Goal: Contribute content: Add original content to the website for others to see

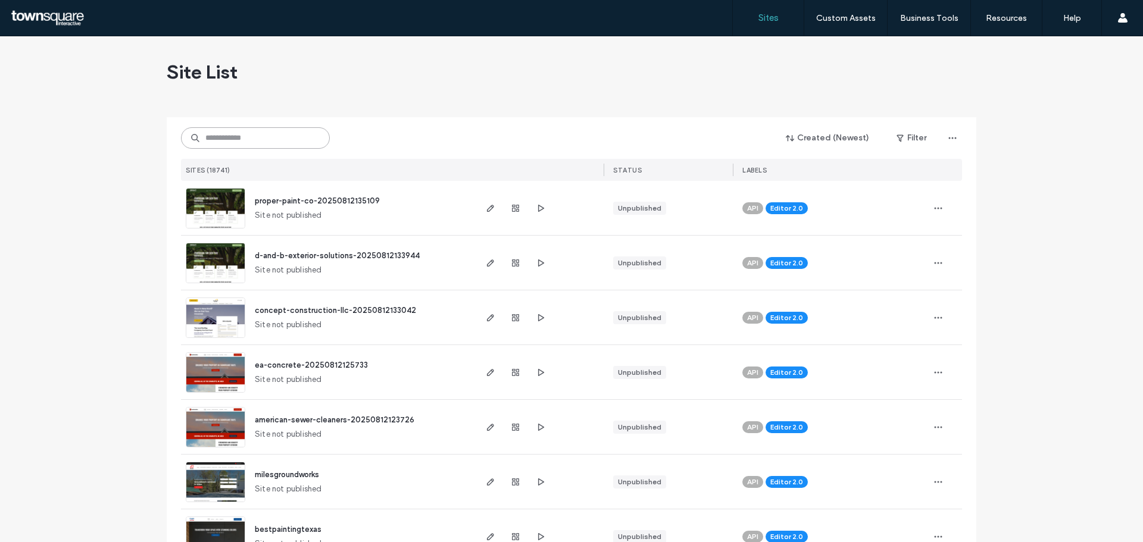
click at [218, 137] on input at bounding box center [255, 137] width 149 height 21
paste input "**********"
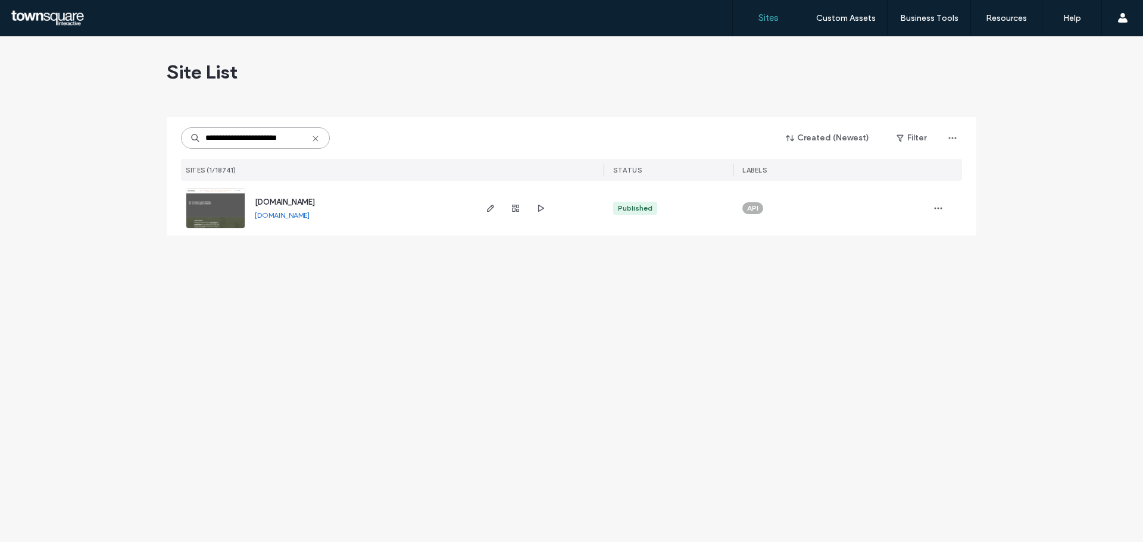
type input "**********"
click at [298, 202] on span "[DOMAIN_NAME]" at bounding box center [285, 202] width 60 height 9
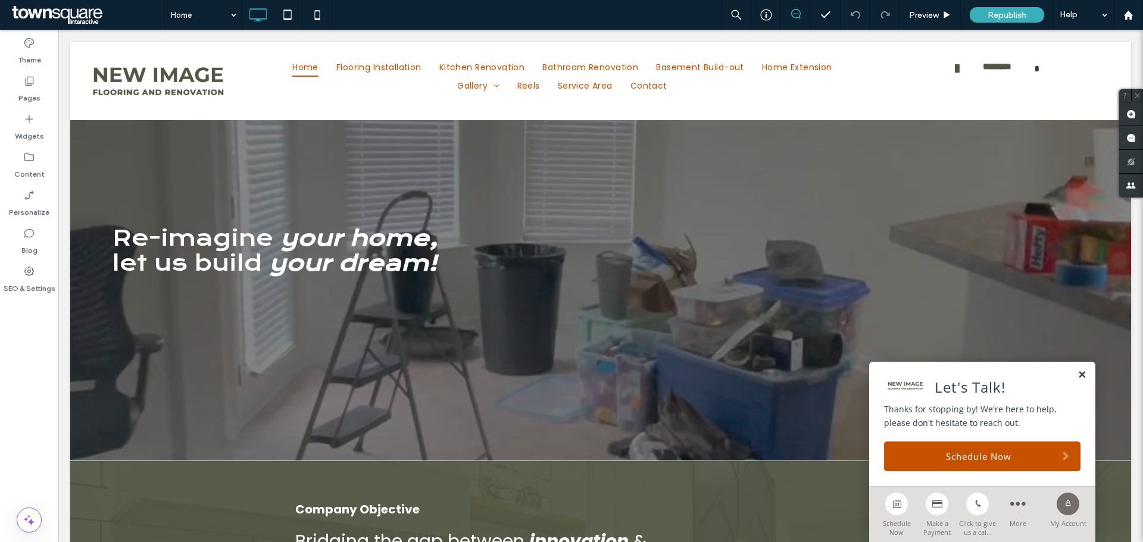
click at [1077, 373] on link at bounding box center [1081, 375] width 9 height 10
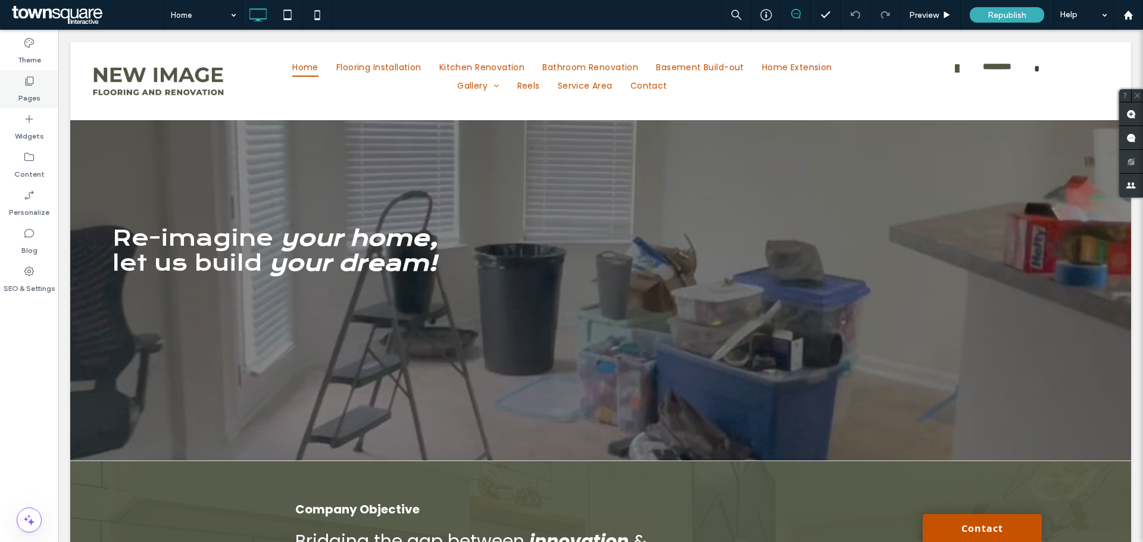
click at [26, 89] on label "Pages" at bounding box center [29, 95] width 22 height 17
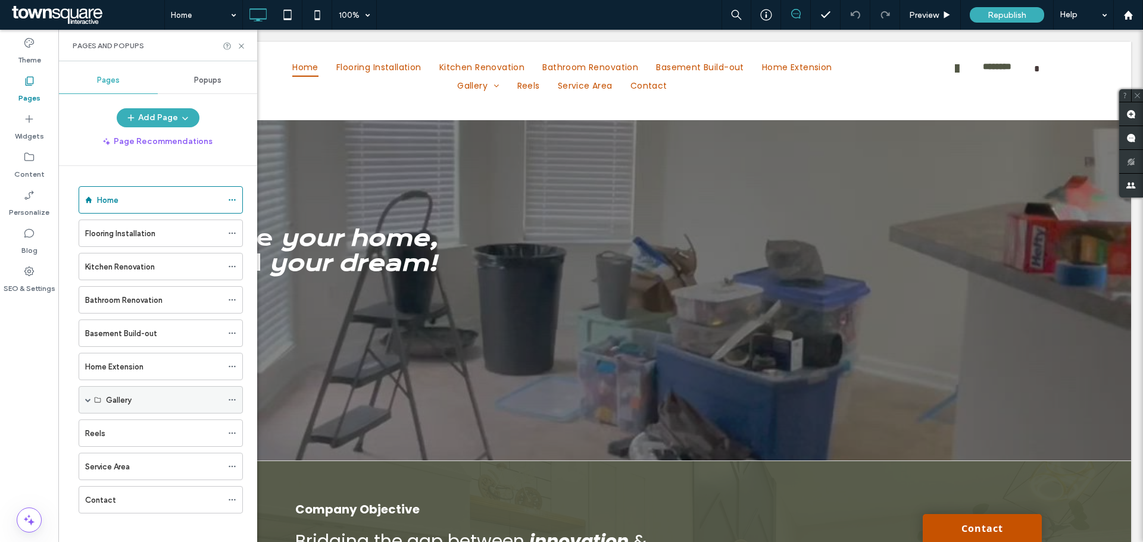
click at [85, 402] on span at bounding box center [88, 400] width 6 height 6
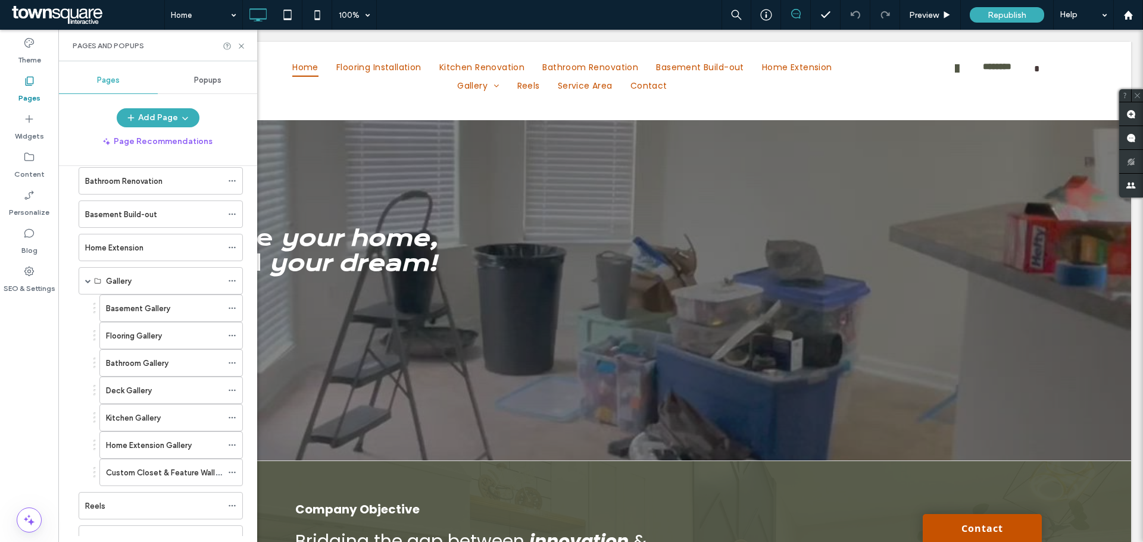
scroll to position [179, 0]
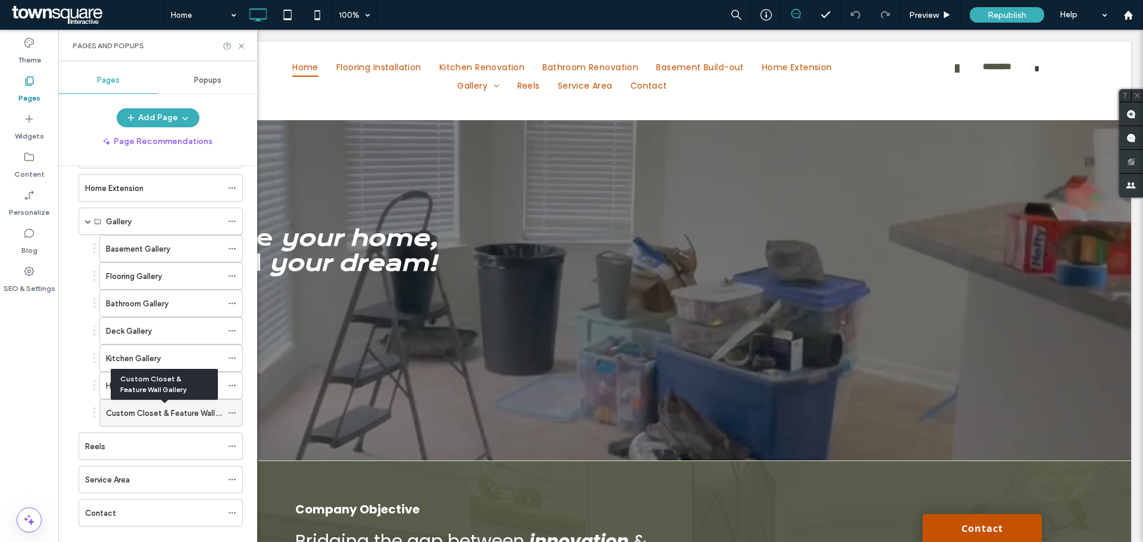
click at [131, 415] on label "Custom Closet & Feature Wall Gallery" at bounding box center [174, 413] width 136 height 21
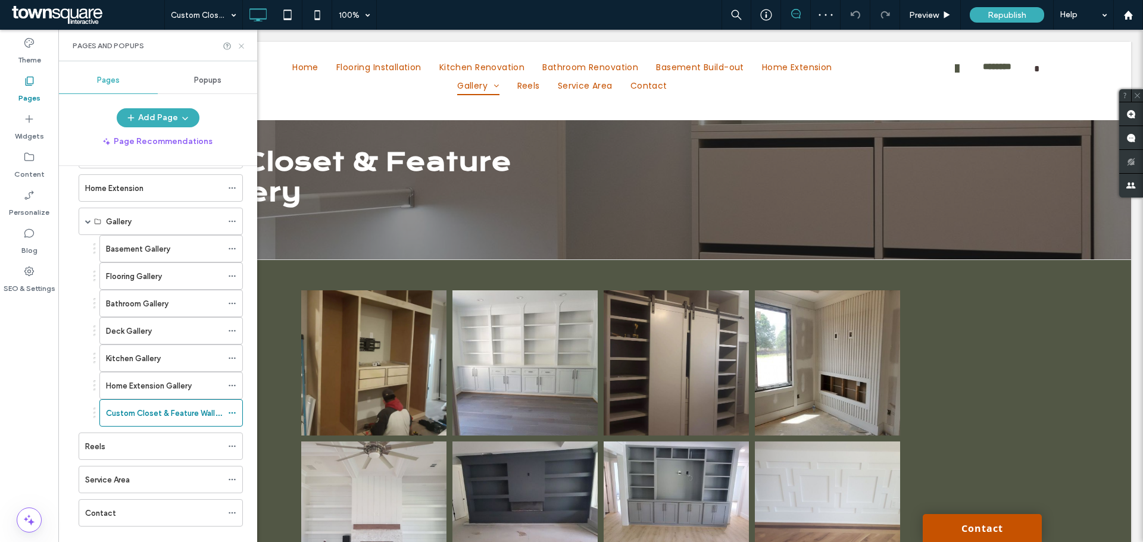
click at [240, 49] on icon at bounding box center [241, 46] width 9 height 9
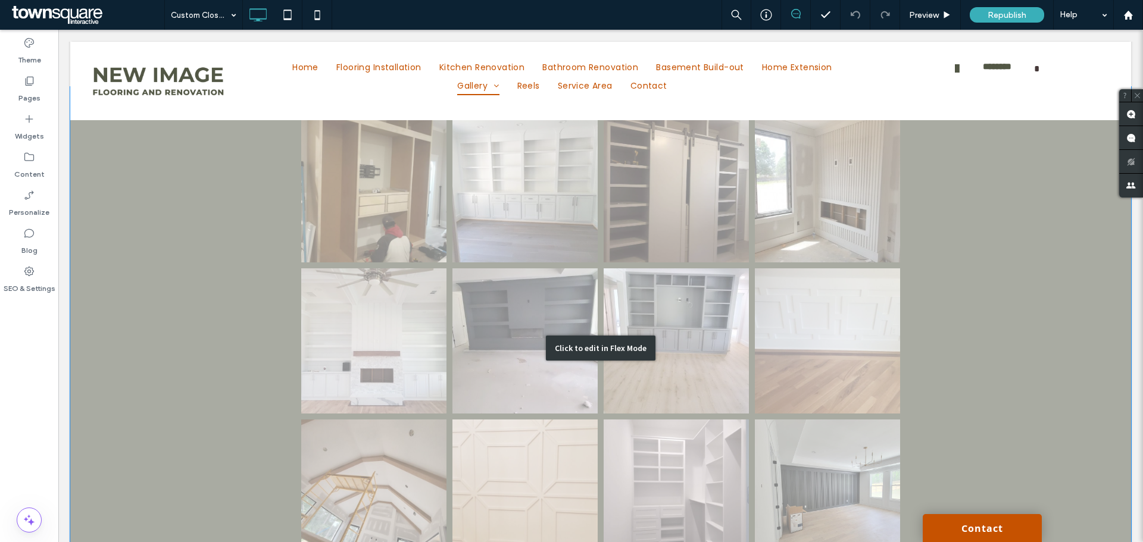
scroll to position [179, 0]
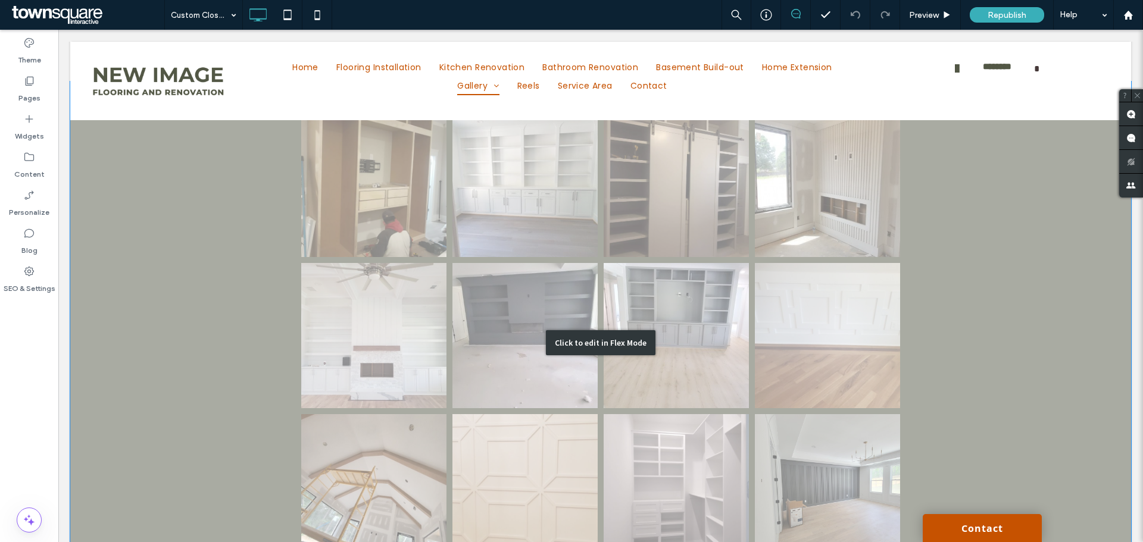
click at [183, 299] on div "Click to edit in Flex Mode" at bounding box center [600, 343] width 1061 height 523
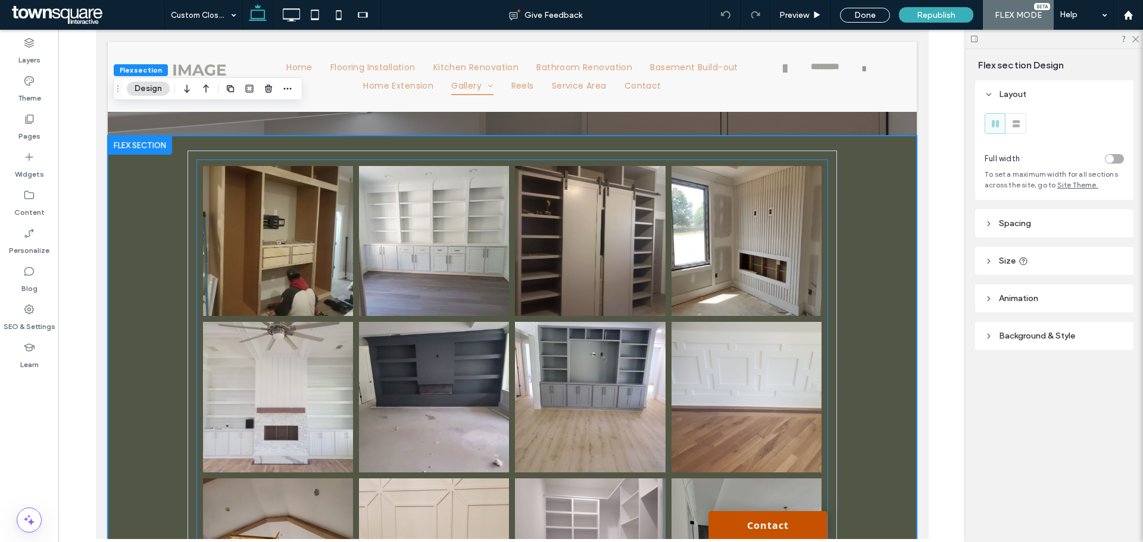
scroll to position [0, 0]
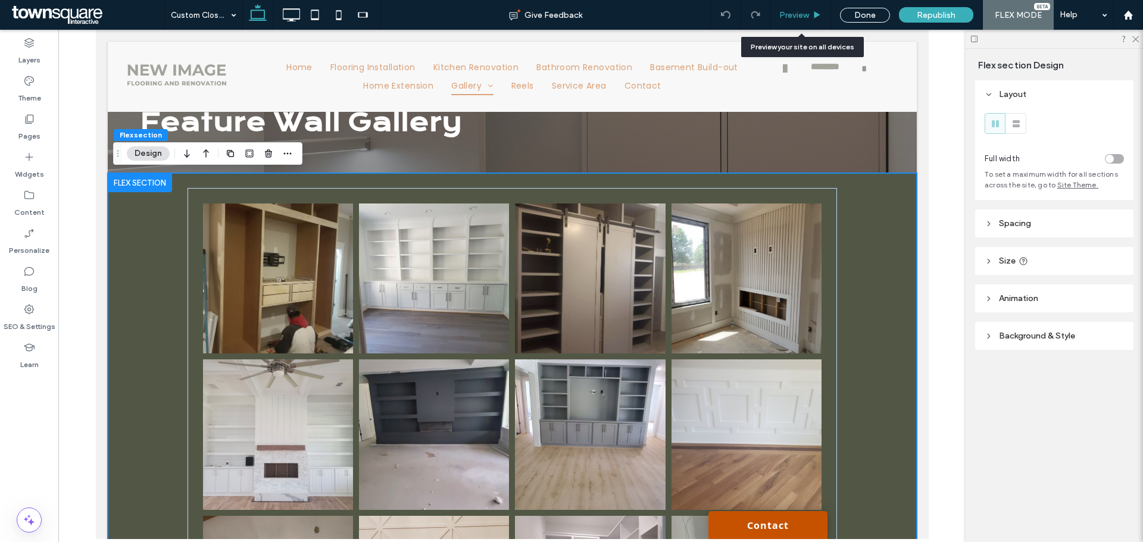
drag, startPoint x: 821, startPoint y: 11, endPoint x: 511, endPoint y: 235, distance: 382.4
click at [821, 11] on icon at bounding box center [816, 15] width 9 height 9
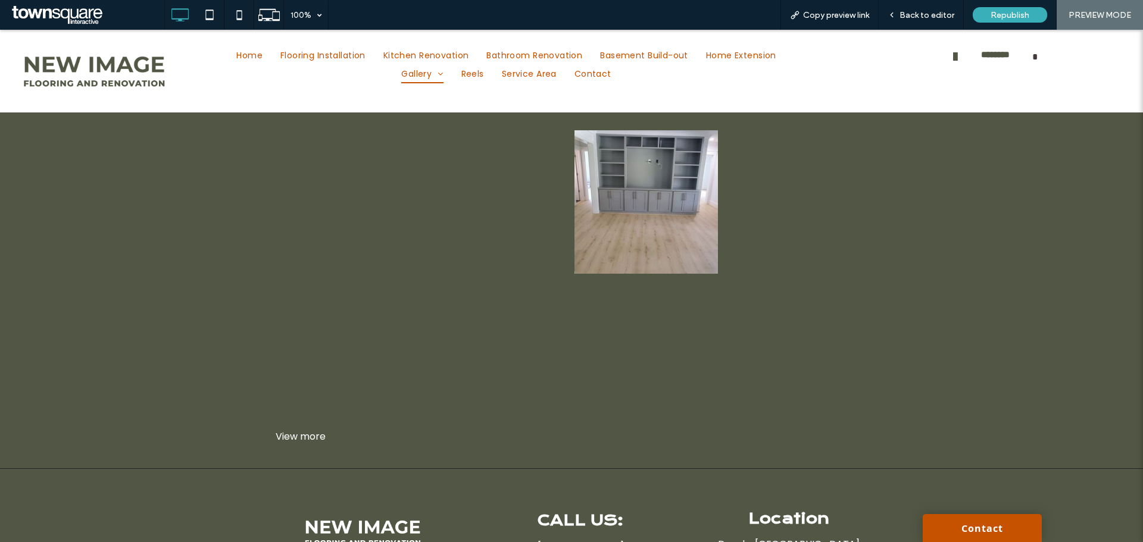
scroll to position [119, 0]
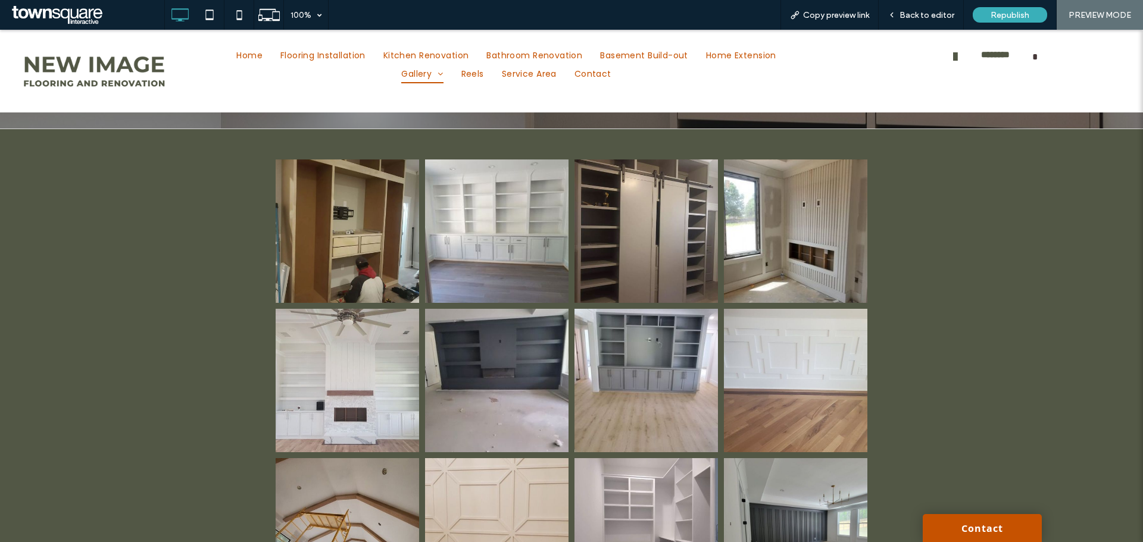
click at [346, 261] on link at bounding box center [347, 230] width 143 height 143
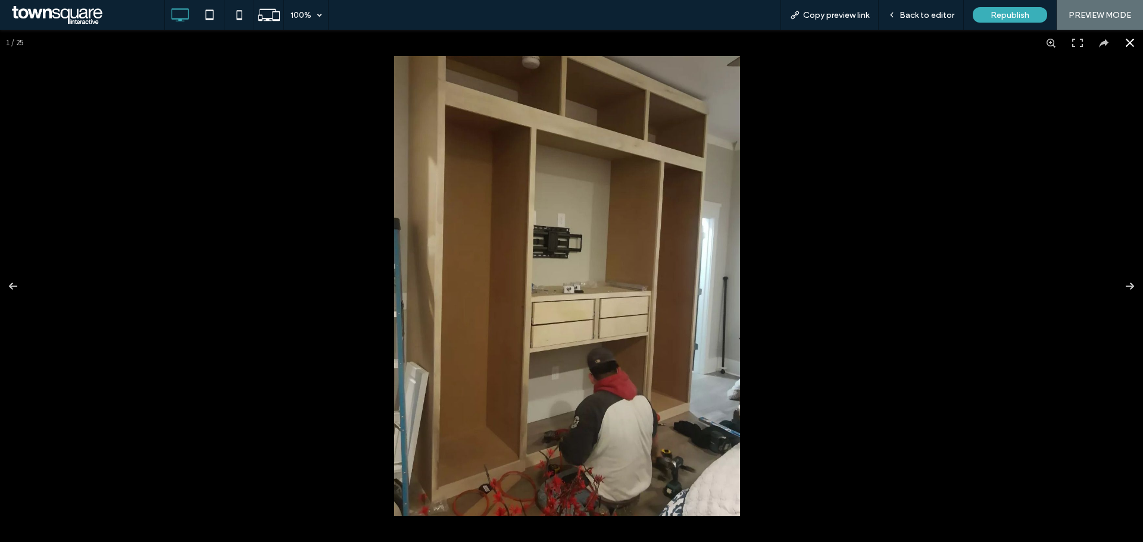
drag, startPoint x: 872, startPoint y: 341, endPoint x: 866, endPoint y: 343, distance: 6.8
click at [872, 342] on div at bounding box center [571, 286] width 1143 height 512
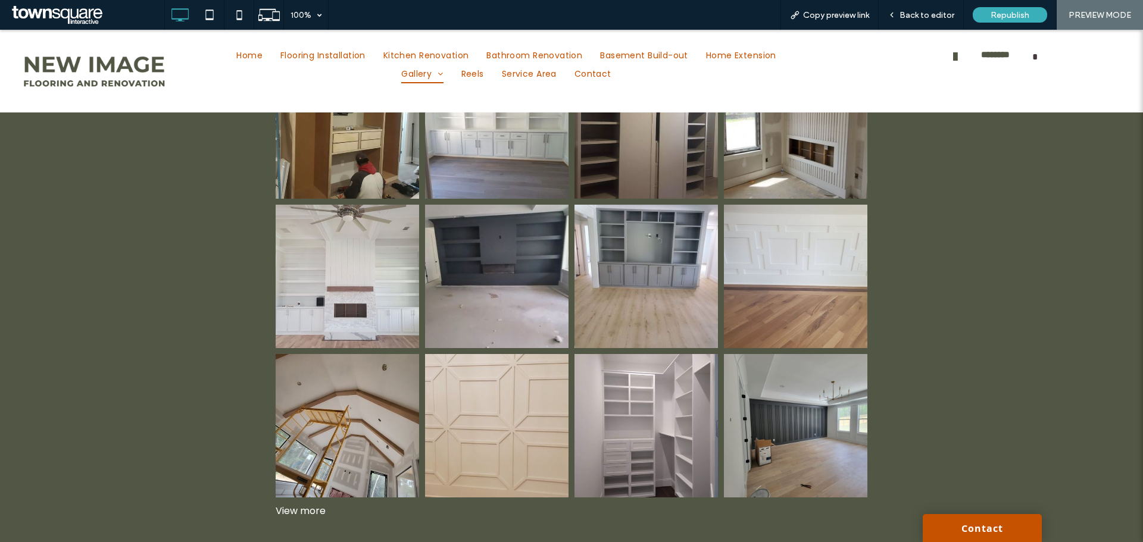
scroll to position [53, 0]
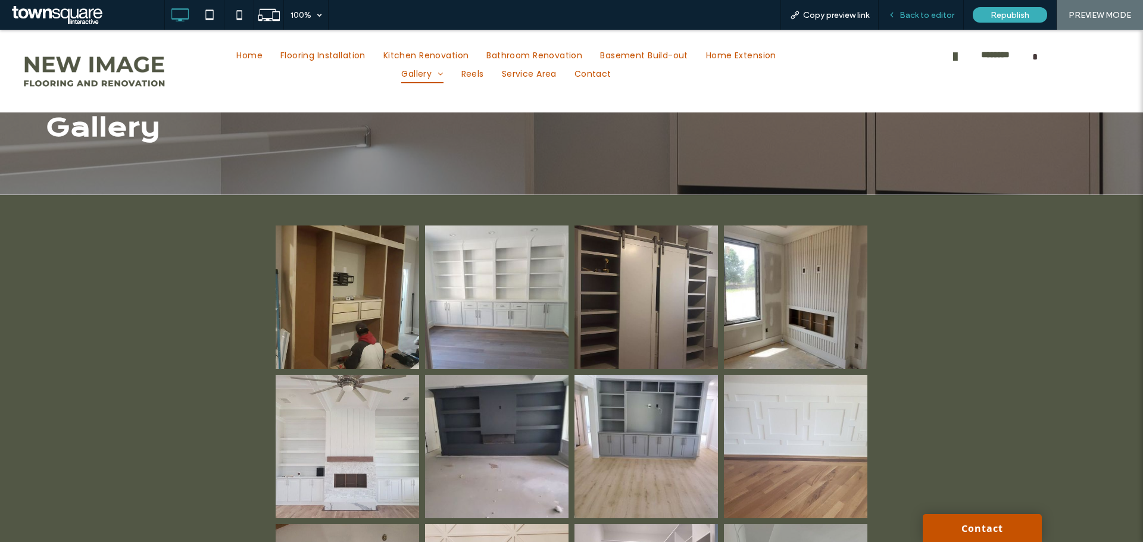
click at [913, 21] on div "Back to editor" at bounding box center [920, 15] width 85 height 30
click at [925, 17] on span "Back to editor" at bounding box center [926, 15] width 55 height 10
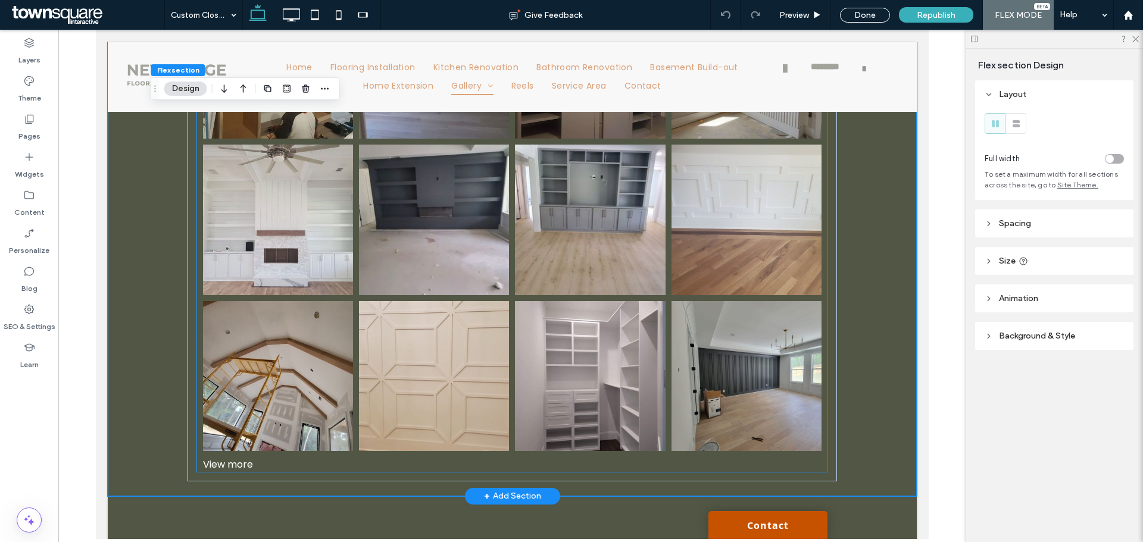
scroll to position [232, 0]
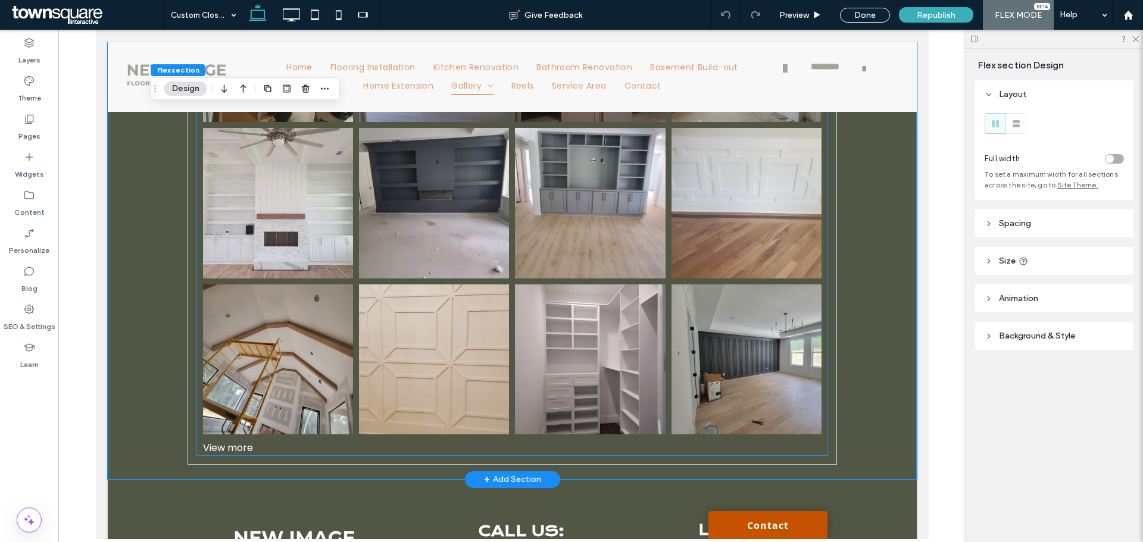
click at [223, 448] on div "View more" at bounding box center [511, 447] width 630 height 15
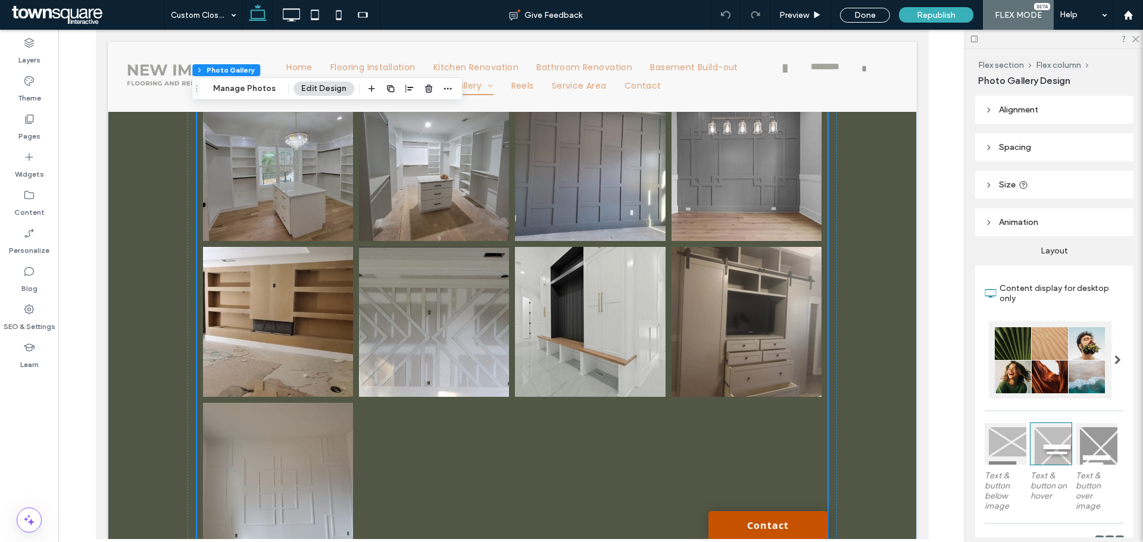
scroll to position [856, 0]
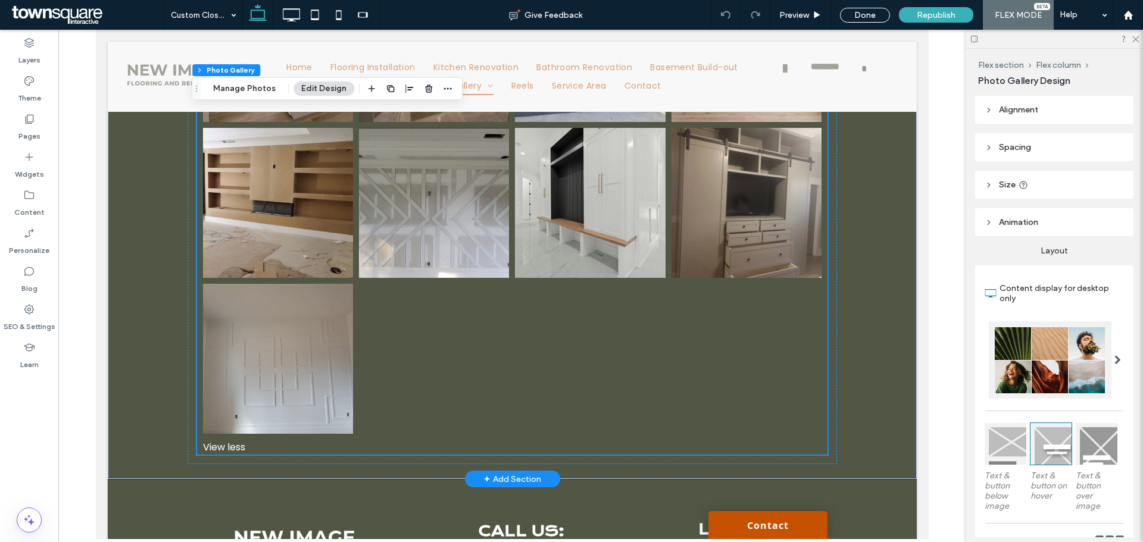
click at [212, 451] on div "View less" at bounding box center [511, 447] width 630 height 15
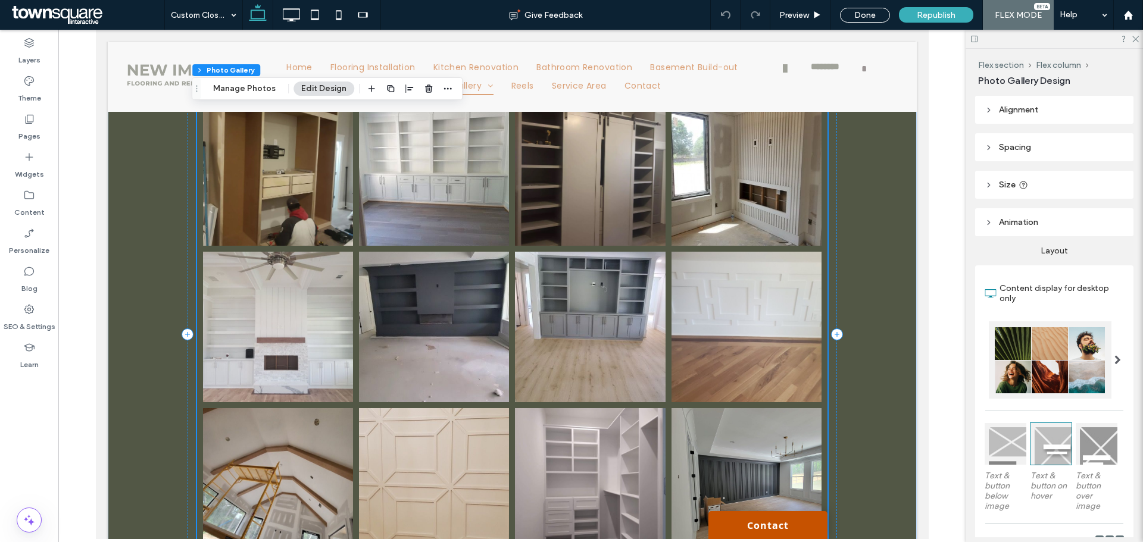
scroll to position [0, 0]
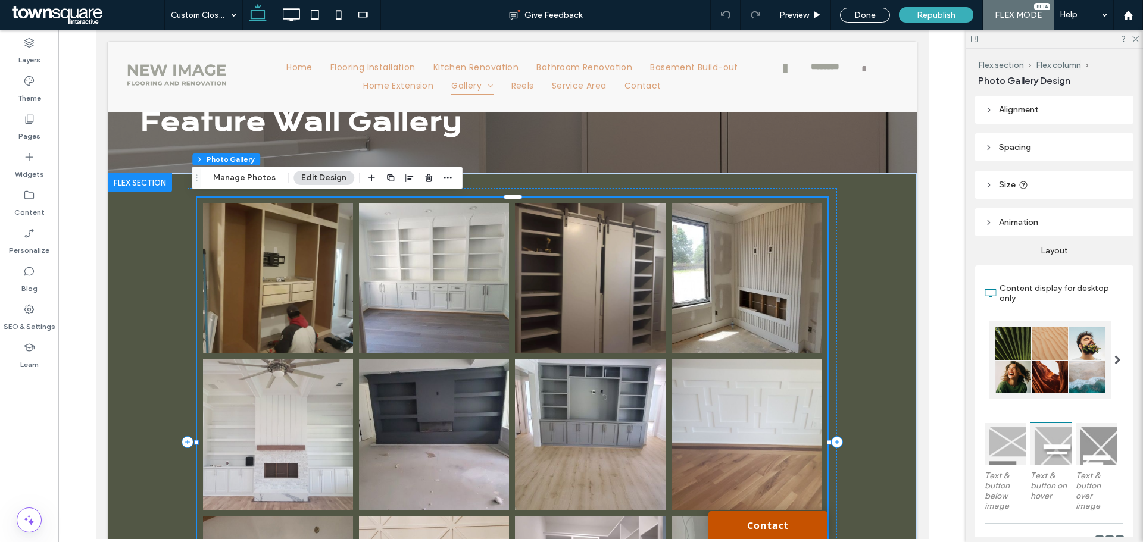
click at [286, 329] on link at bounding box center [277, 279] width 150 height 150
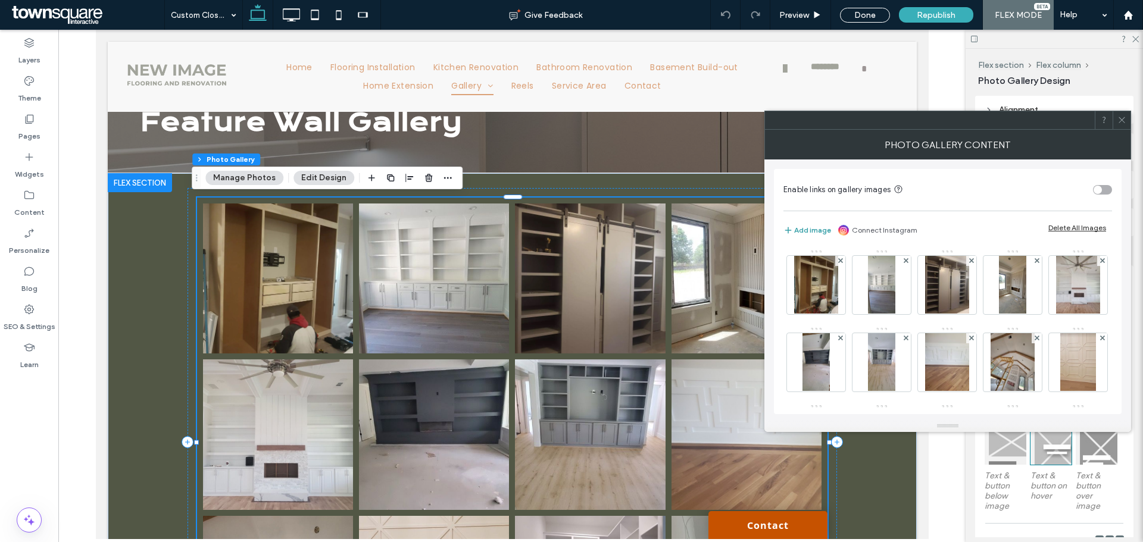
click at [793, 230] on span "button" at bounding box center [788, 230] width 11 height 13
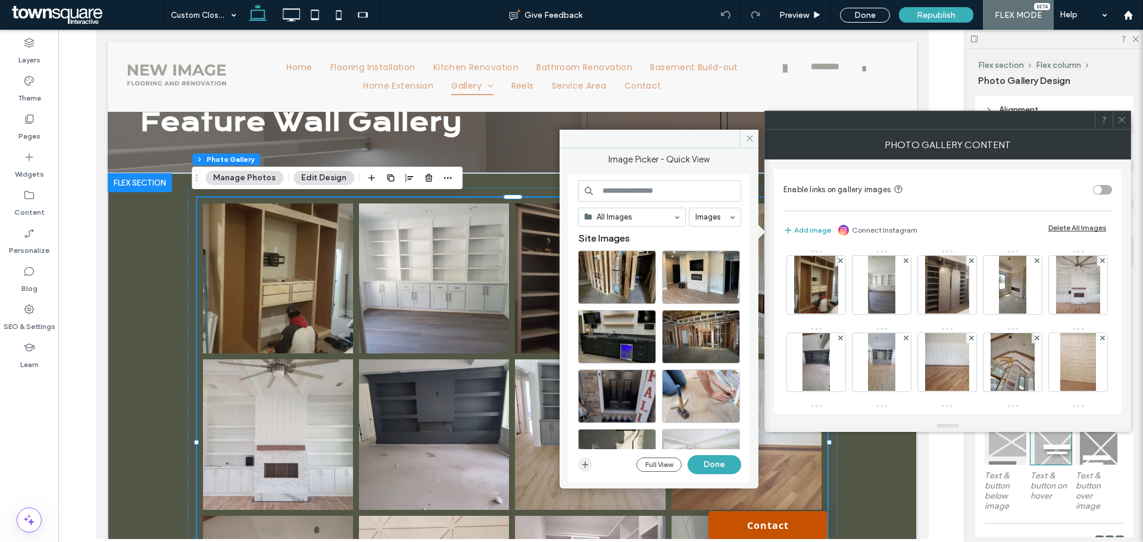
click at [582, 462] on icon "button" at bounding box center [585, 465] width 10 height 10
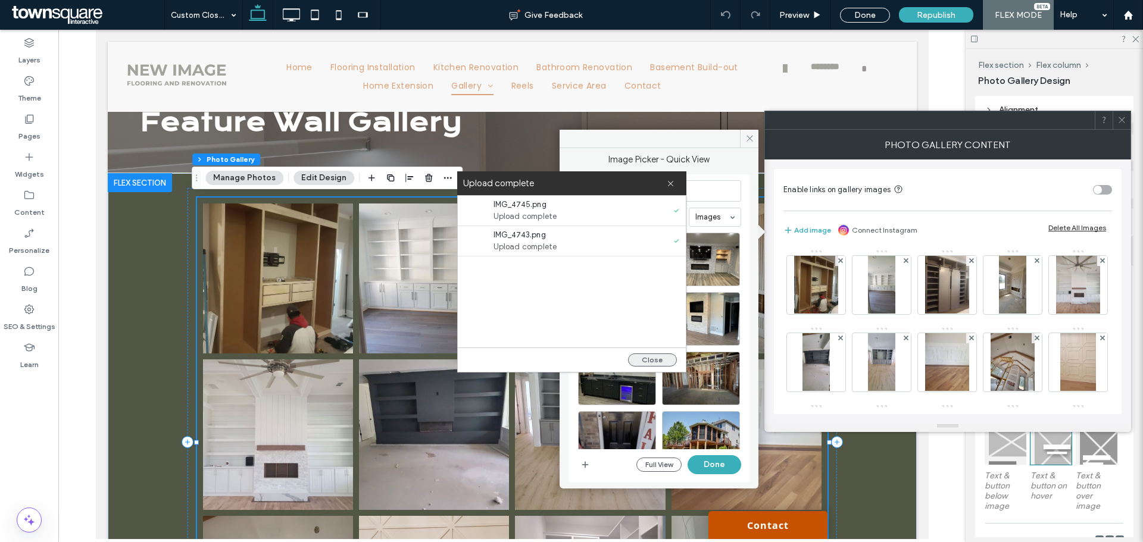
click at [658, 357] on button "Close" at bounding box center [652, 360] width 49 height 13
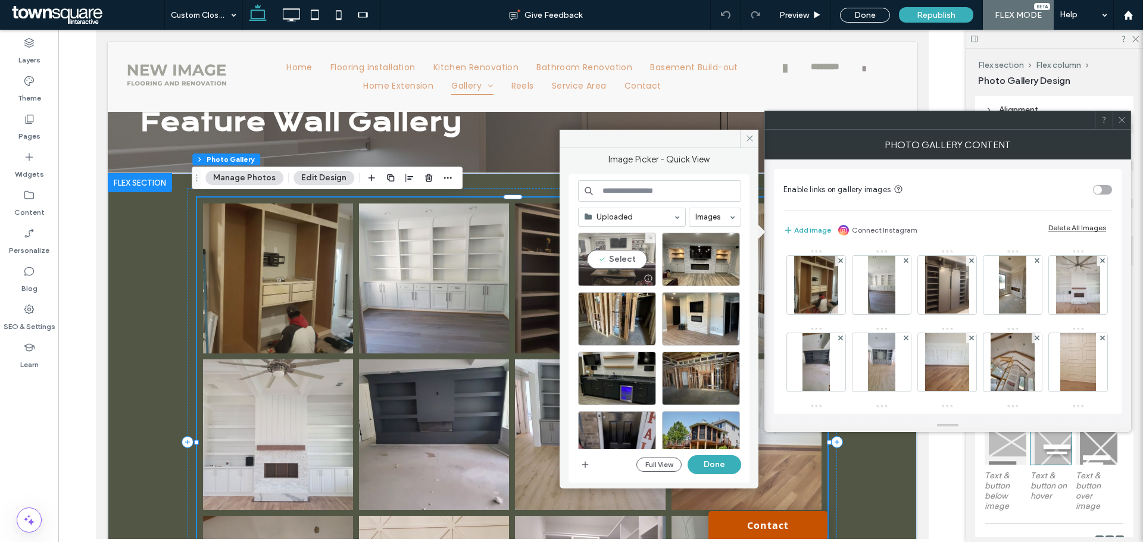
click at [614, 263] on div "Select" at bounding box center [617, 260] width 78 height 54
click at [705, 258] on div "Select" at bounding box center [701, 260] width 78 height 54
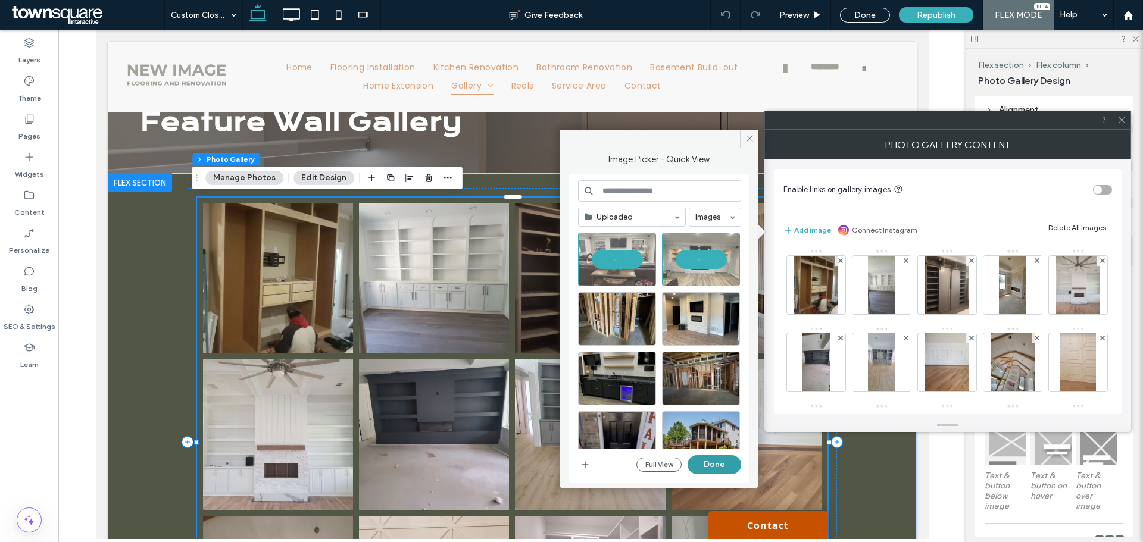
click at [724, 466] on button "Done" at bounding box center [714, 464] width 54 height 19
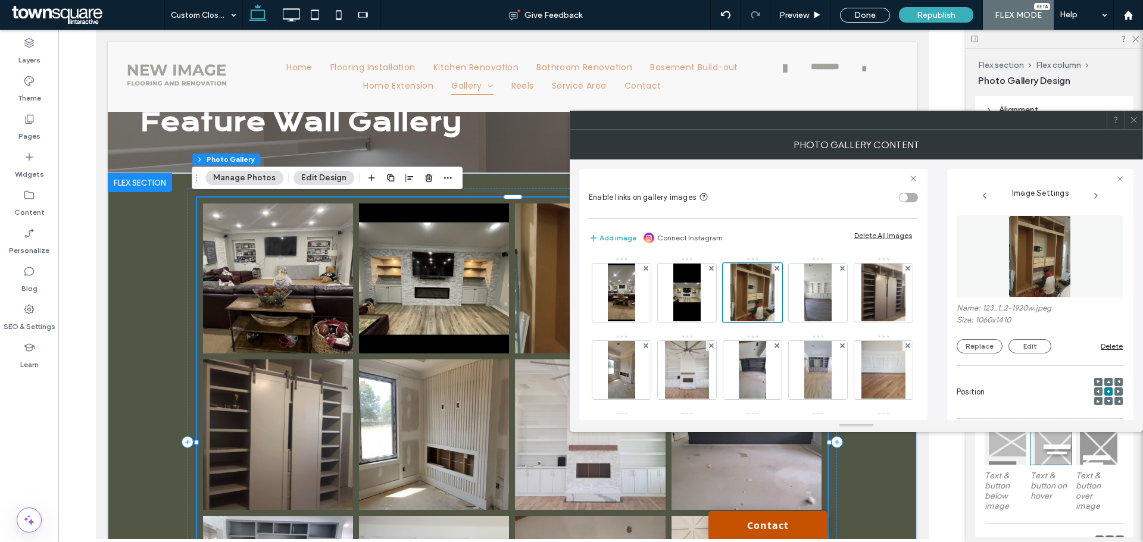
click at [1137, 126] on span at bounding box center [1133, 120] width 9 height 18
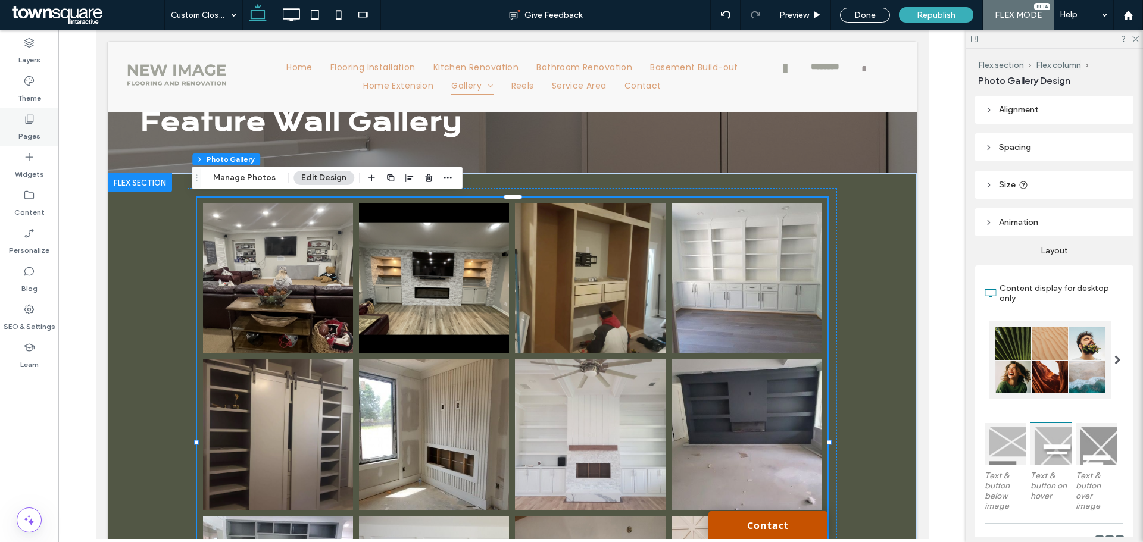
click at [26, 130] on label "Pages" at bounding box center [29, 133] width 22 height 17
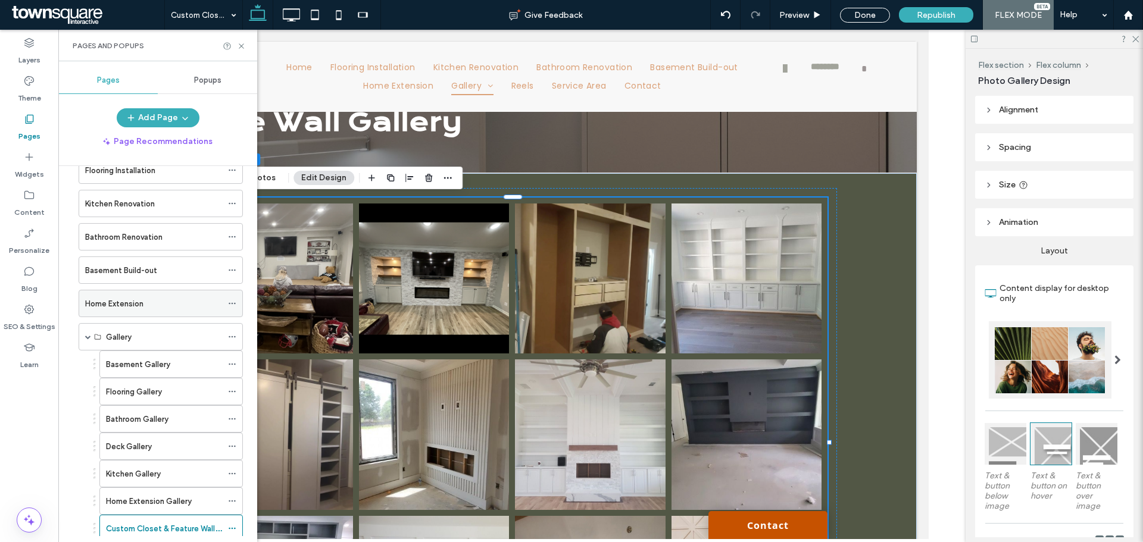
scroll to position [179, 0]
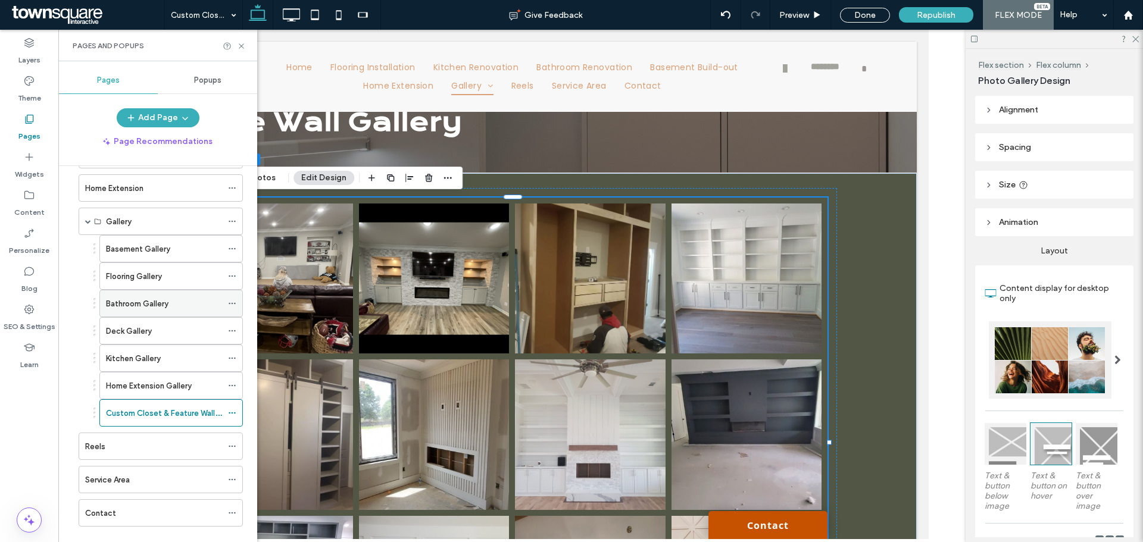
click at [143, 304] on label "Bathroom Gallery" at bounding box center [137, 303] width 62 height 21
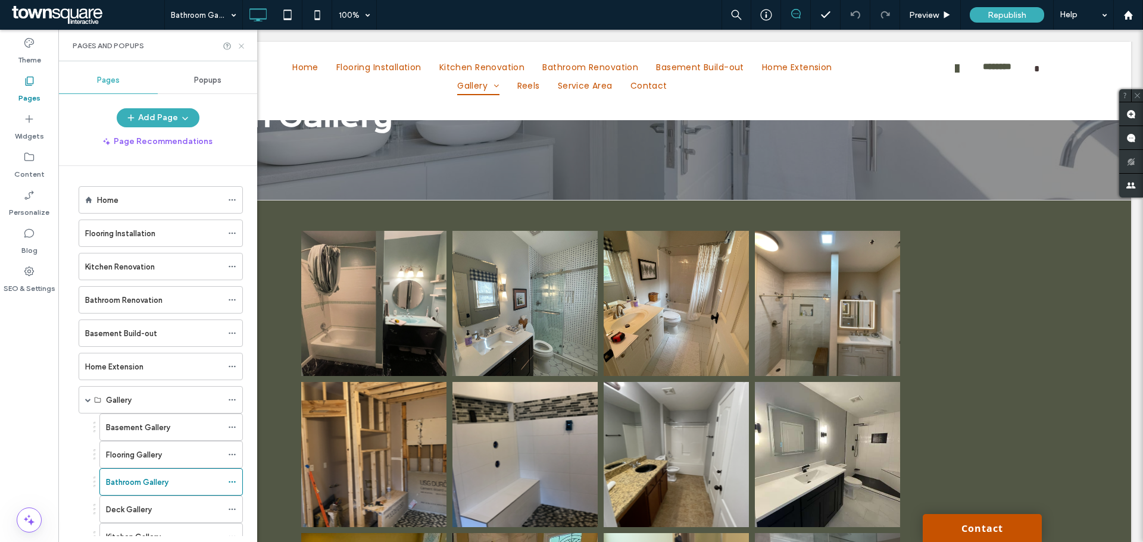
click at [240, 43] on icon at bounding box center [241, 46] width 9 height 9
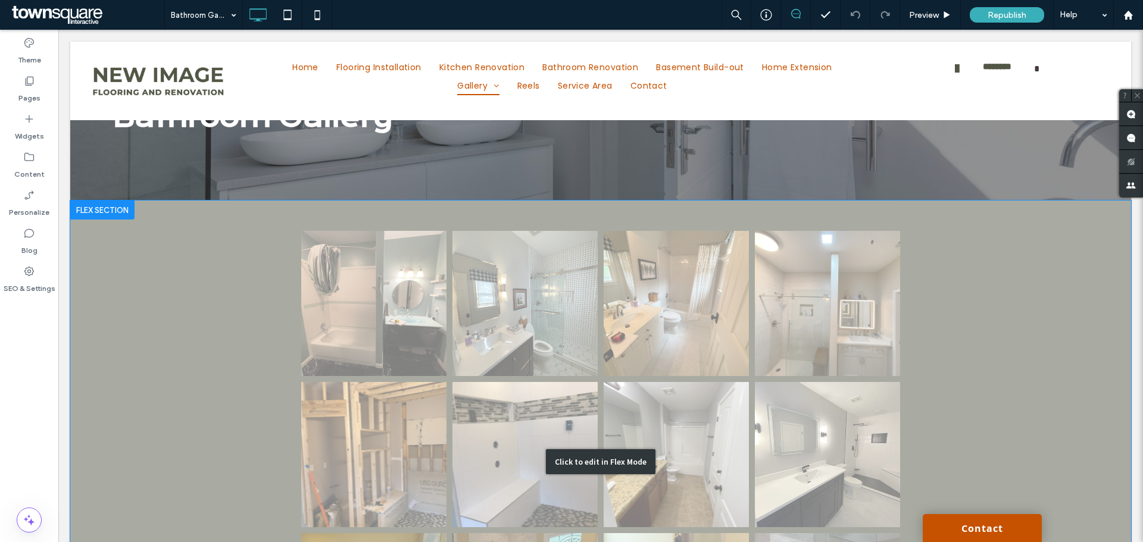
click at [389, 329] on div "Click to edit in Flex Mode" at bounding box center [600, 462] width 1061 height 523
click at [389, 329] on link at bounding box center [373, 303] width 145 height 145
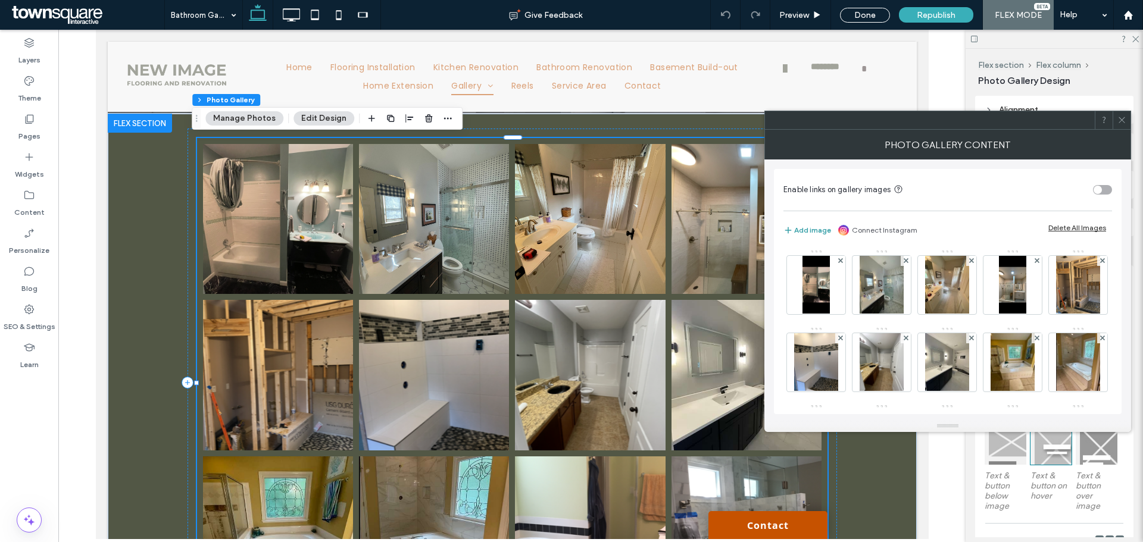
click at [809, 229] on button "Add image" at bounding box center [807, 230] width 48 height 14
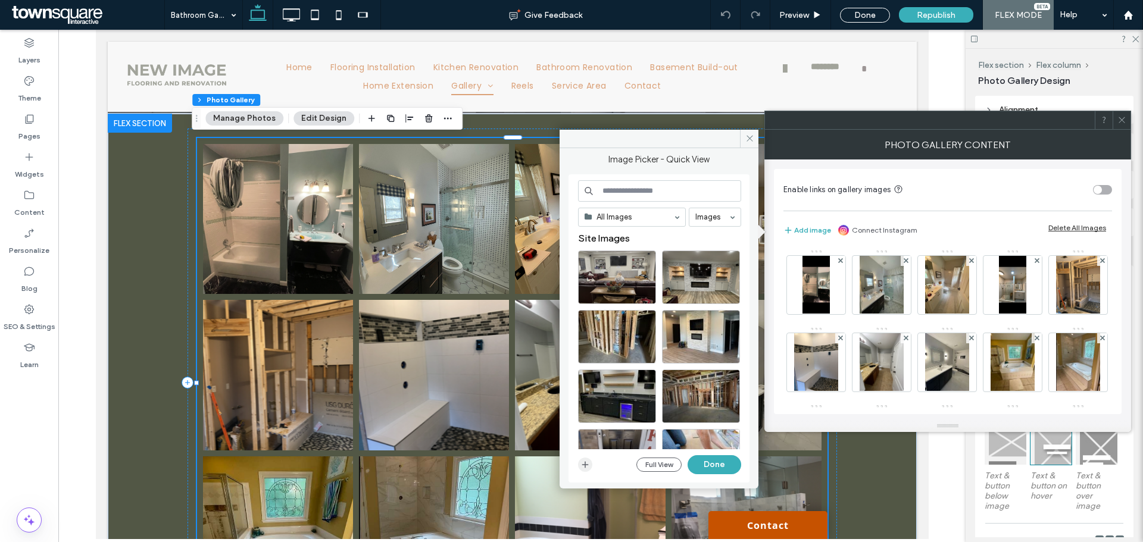
click at [587, 468] on icon "button" at bounding box center [585, 465] width 10 height 10
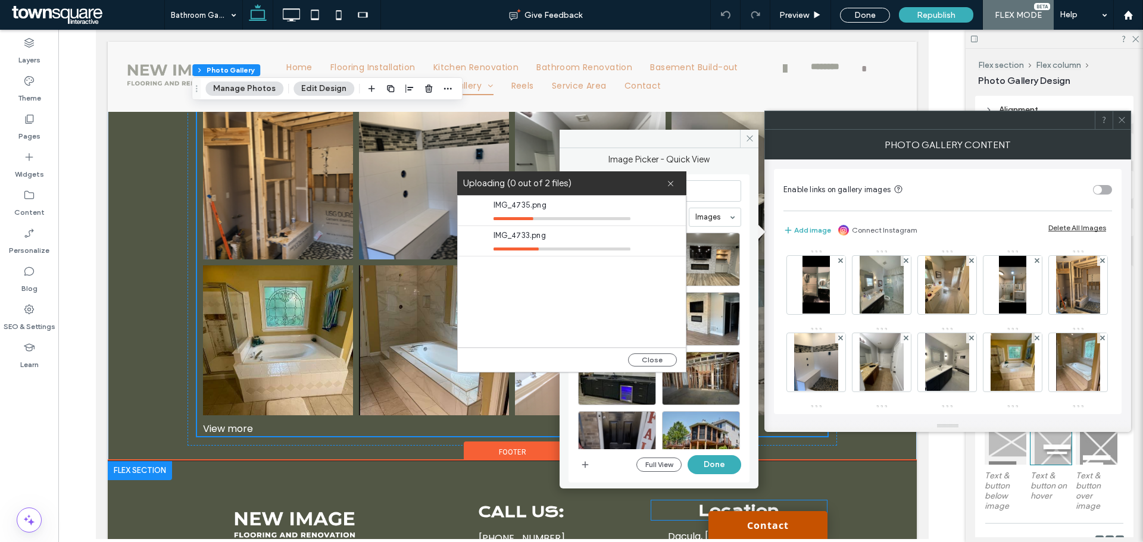
scroll to position [239, 0]
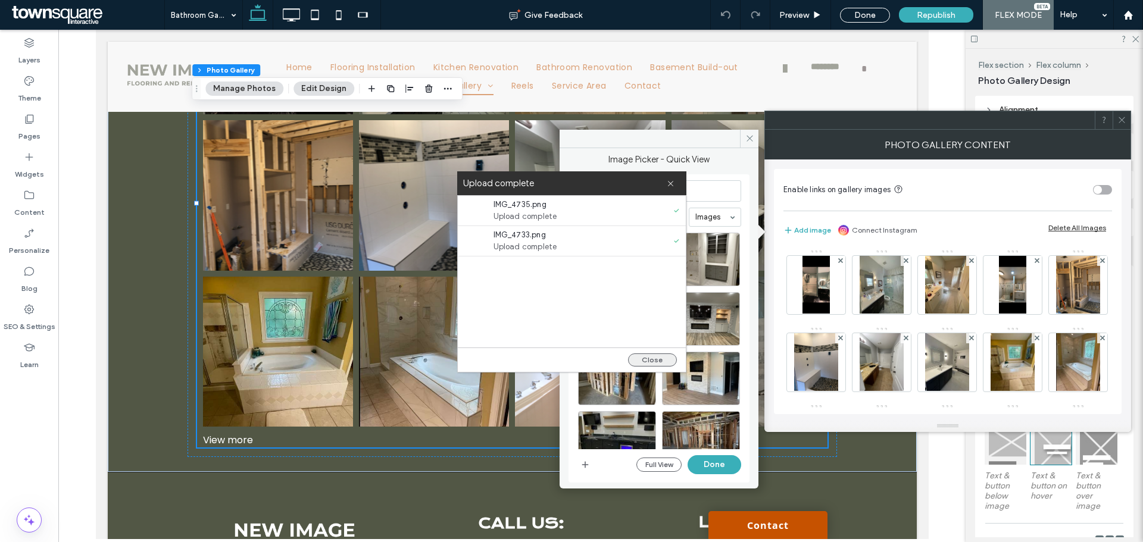
click at [661, 364] on button "Close" at bounding box center [652, 360] width 49 height 13
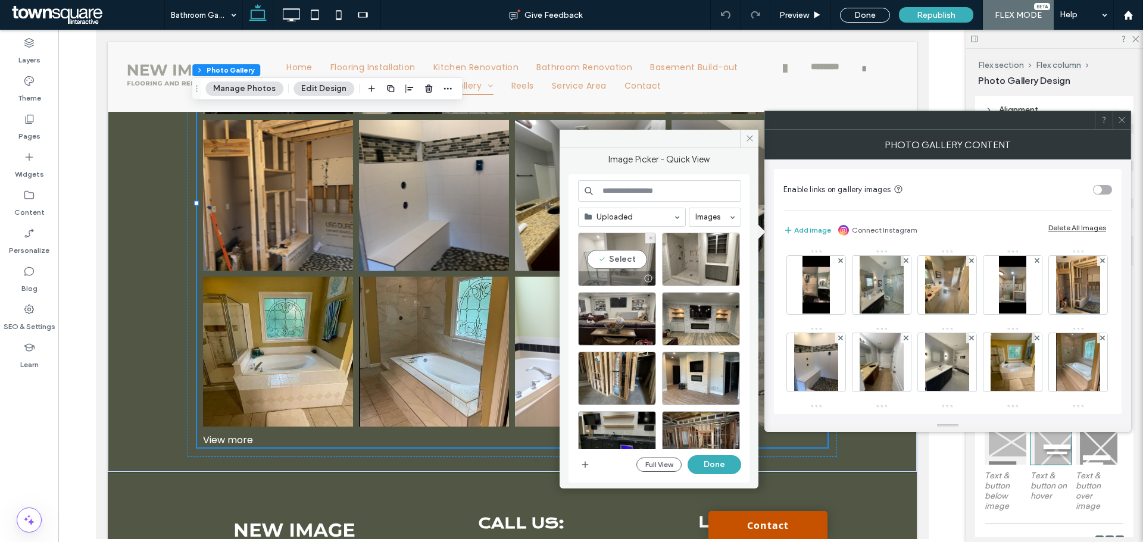
click at [620, 259] on div "Select" at bounding box center [617, 260] width 78 height 54
click at [691, 257] on div "Select" at bounding box center [701, 260] width 78 height 54
click at [720, 464] on button "Done" at bounding box center [714, 464] width 54 height 19
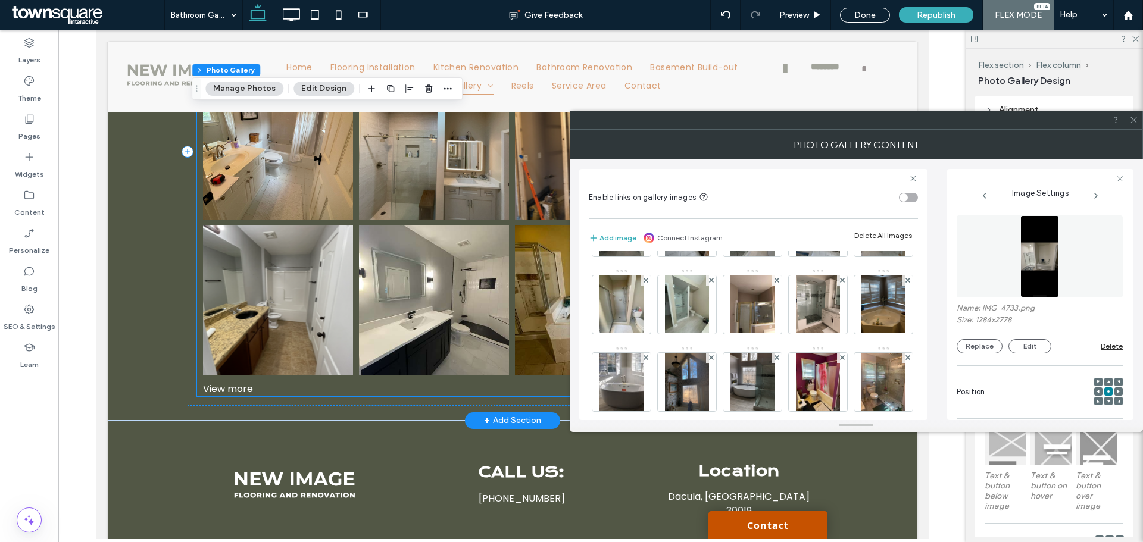
scroll to position [299, 0]
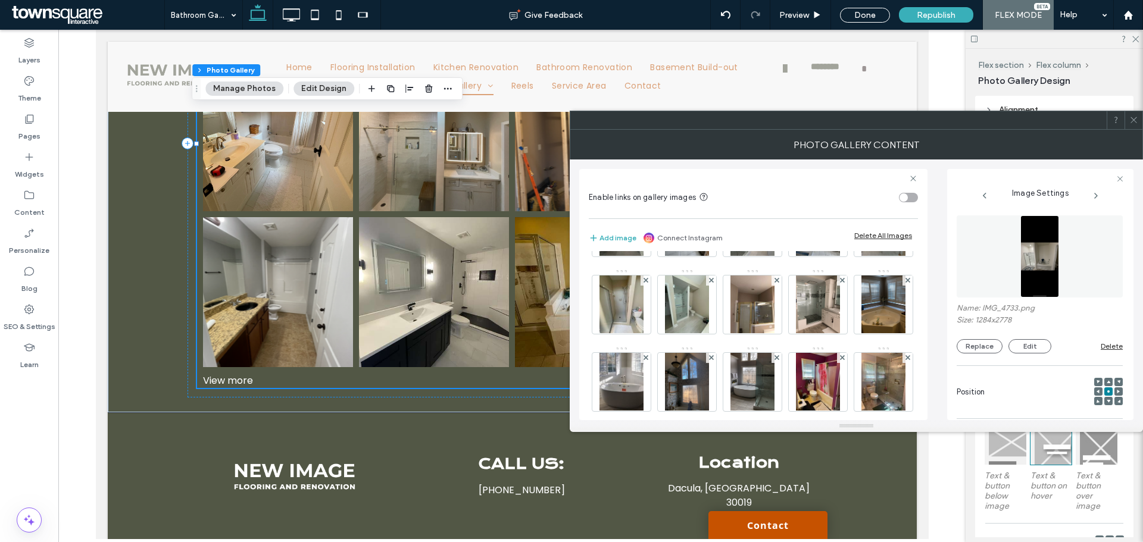
click at [1133, 120] on icon at bounding box center [1133, 119] width 9 height 9
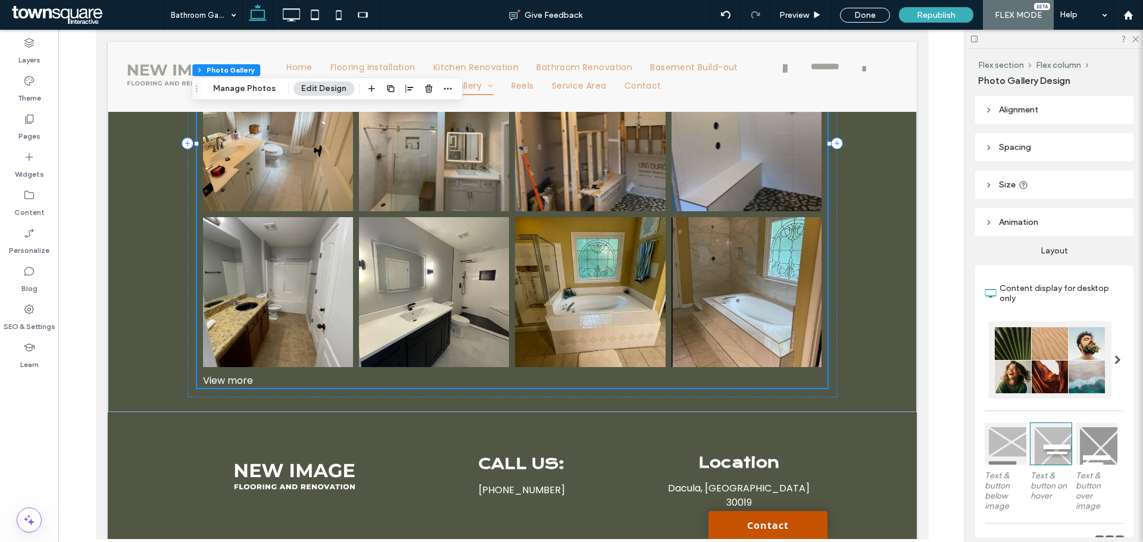
drag, startPoint x: 1138, startPoint y: 39, endPoint x: 1104, endPoint y: 67, distance: 44.0
click at [1138, 39] on icon at bounding box center [1135, 39] width 8 height 8
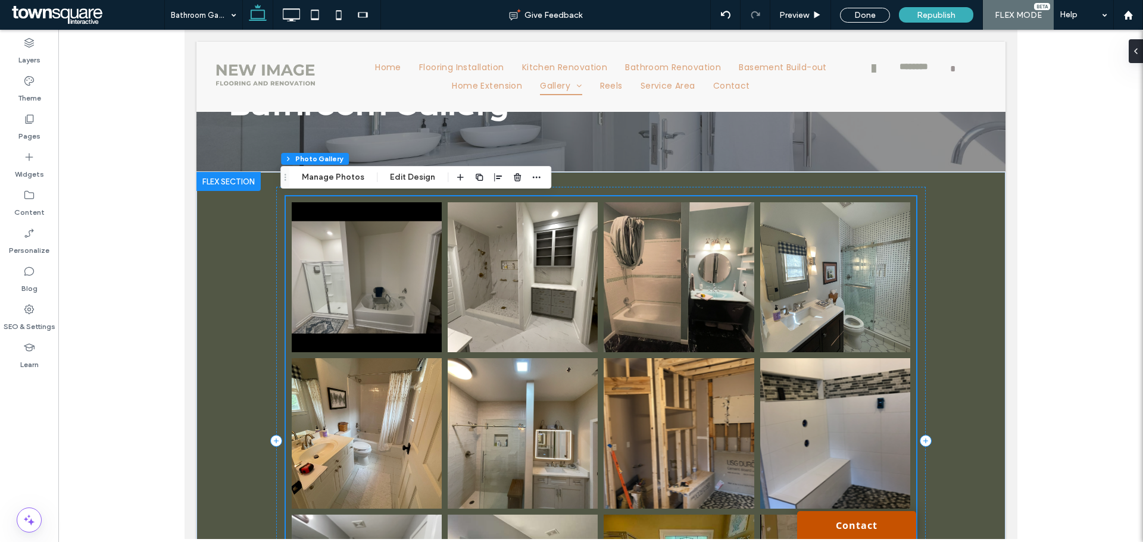
scroll to position [0, 0]
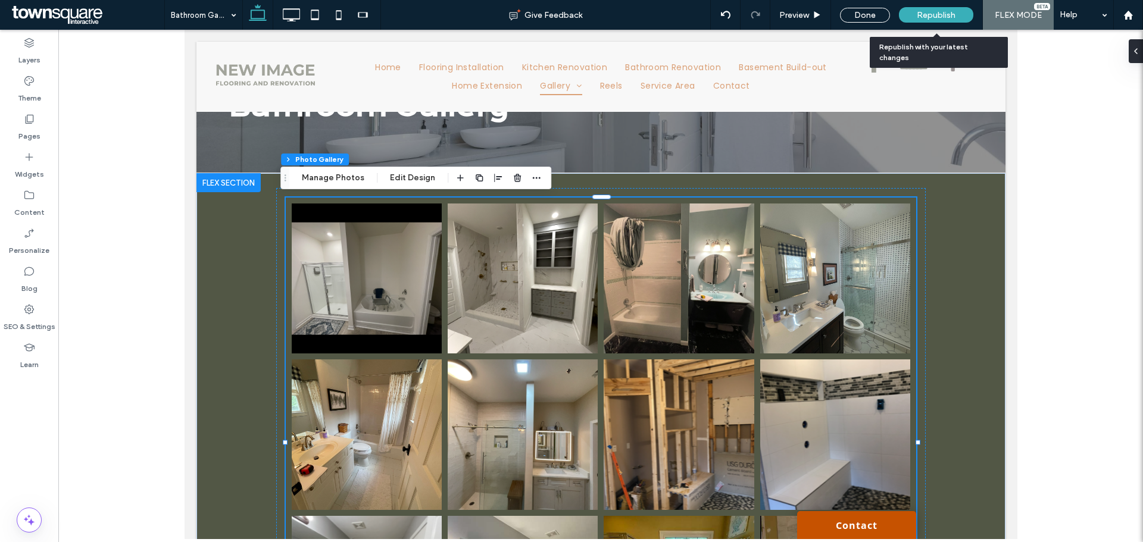
click at [936, 14] on span "Republish" at bounding box center [935, 15] width 39 height 10
